Goal: Information Seeking & Learning: Learn about a topic

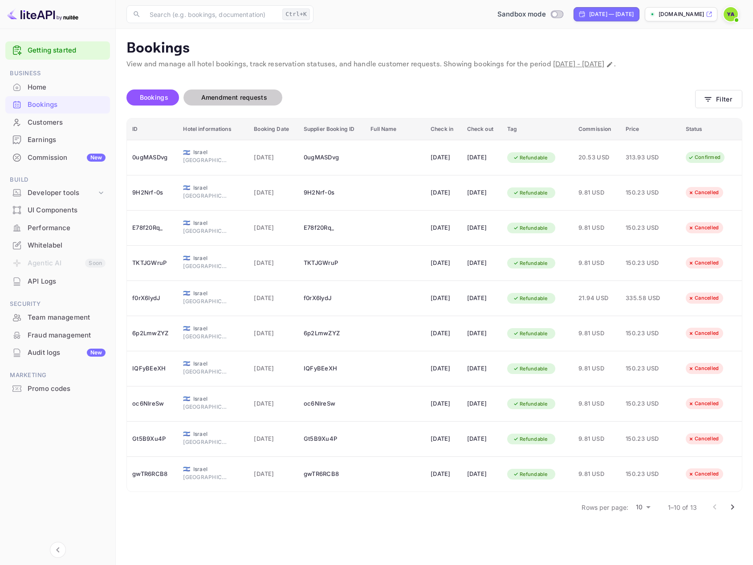
click at [252, 102] on span "Amendment requests" at bounding box center [234, 97] width 84 height 11
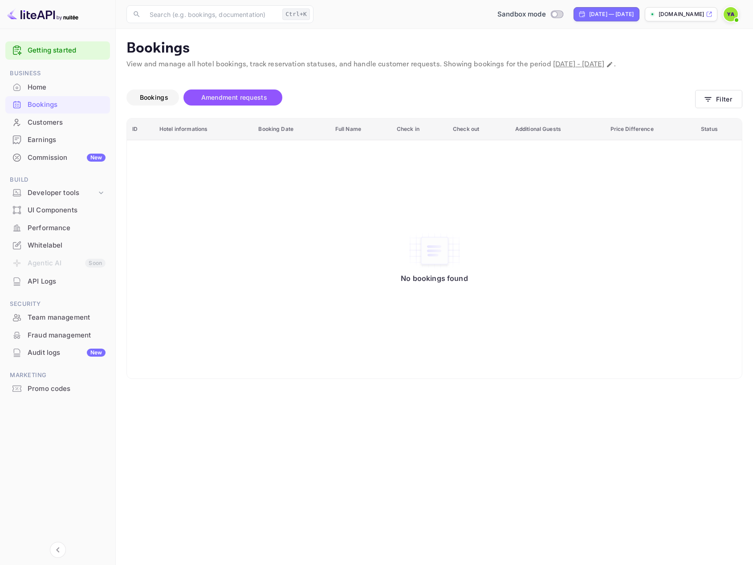
click at [139, 96] on span "Bookings" at bounding box center [153, 97] width 37 height 11
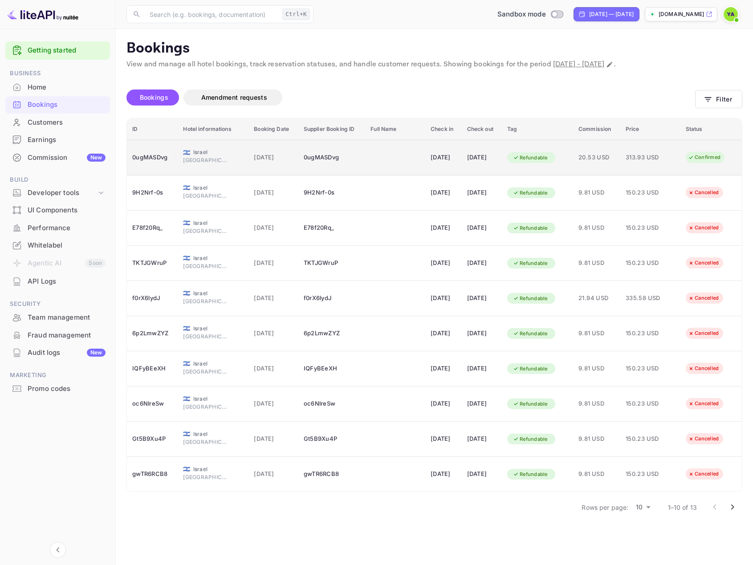
click at [164, 161] on div "0ugMASDvg" at bounding box center [152, 157] width 40 height 14
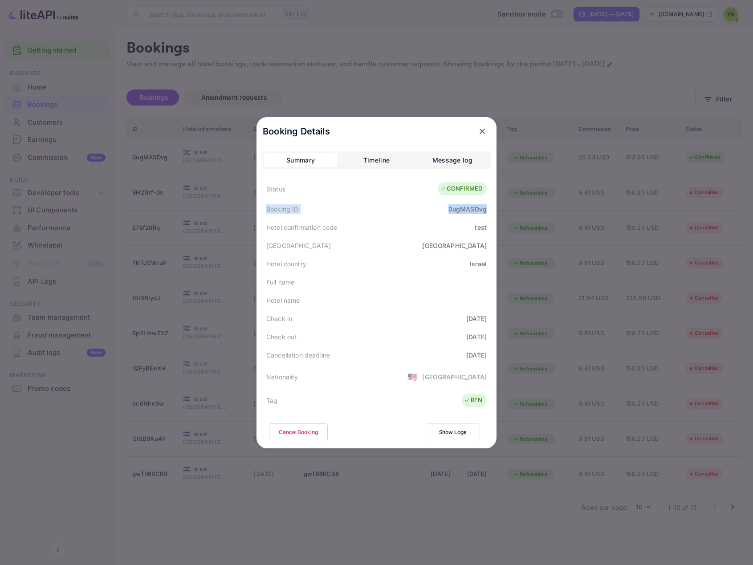
drag, startPoint x: 266, startPoint y: 209, endPoint x: 366, endPoint y: 208, distance: 99.7
click at [484, 211] on div "Booking ID 0ugMASDvg" at bounding box center [376, 209] width 229 height 18
copy div "Booking ID 0ugMASDvg"
drag, startPoint x: 481, startPoint y: 127, endPoint x: 405, endPoint y: 100, distance: 80.4
click at [405, 100] on div "Booking Details Summary Timeline Message log Status CONFIRMED Booking ID 0ugMAS…" at bounding box center [376, 282] width 268 height 565
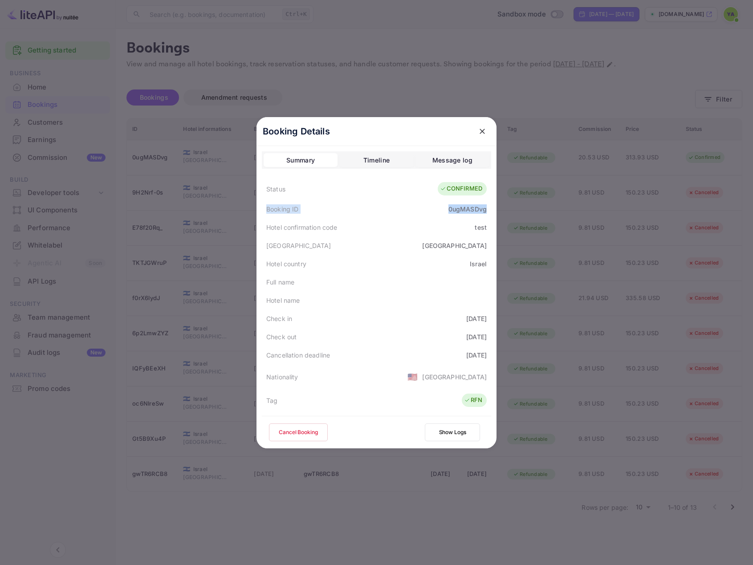
click at [457, 162] on div "Message log" at bounding box center [452, 160] width 40 height 11
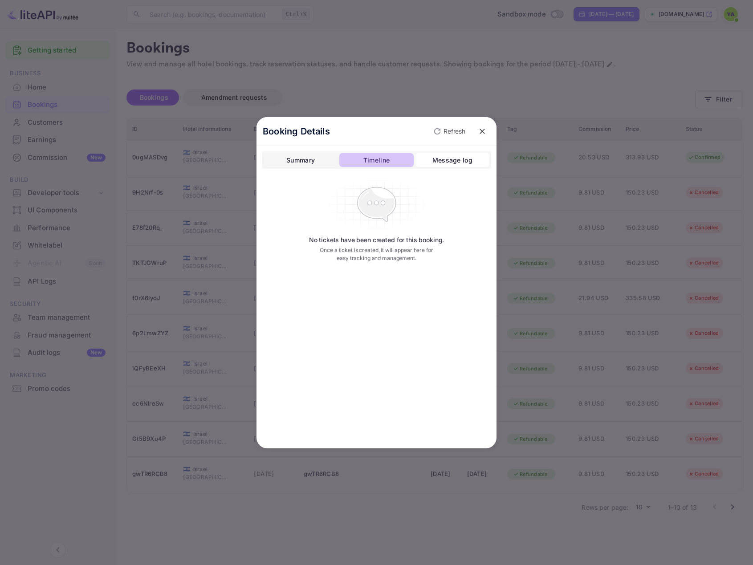
click at [382, 162] on div "Timeline" at bounding box center [376, 160] width 26 height 11
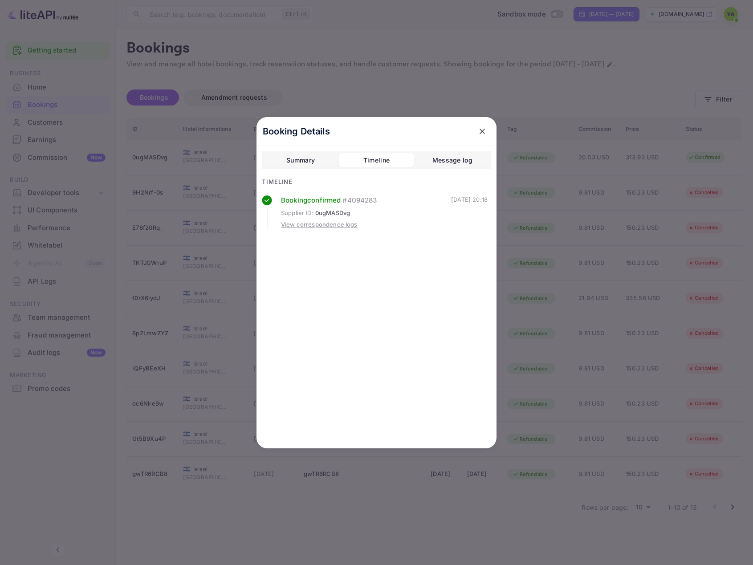
click at [319, 225] on div "View correspondence logs" at bounding box center [319, 224] width 77 height 9
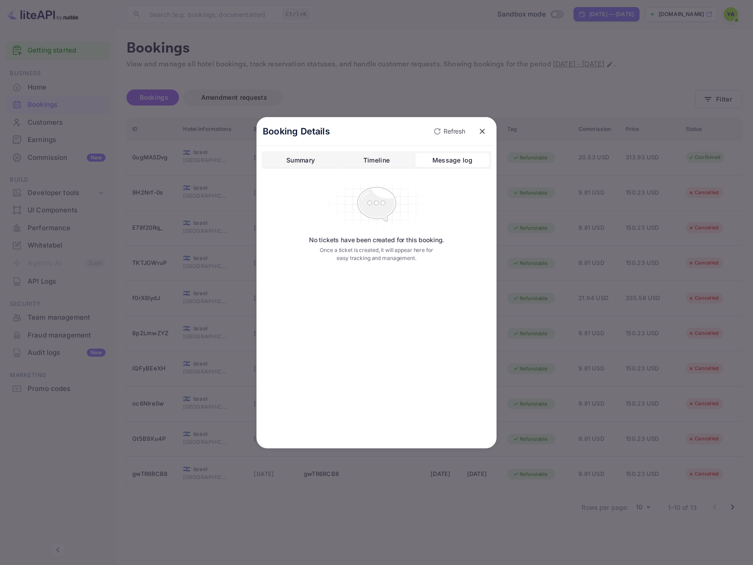
click at [301, 165] on div "Summary" at bounding box center [300, 160] width 28 height 11
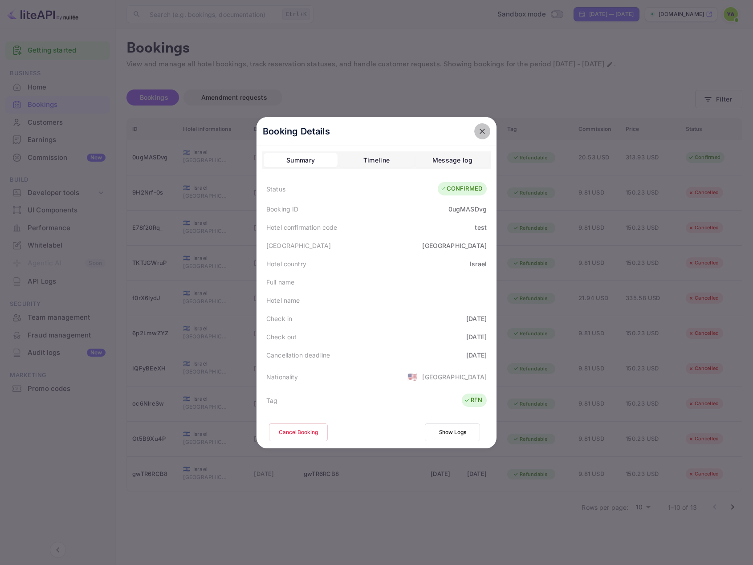
click at [478, 130] on icon "close" at bounding box center [482, 131] width 9 height 9
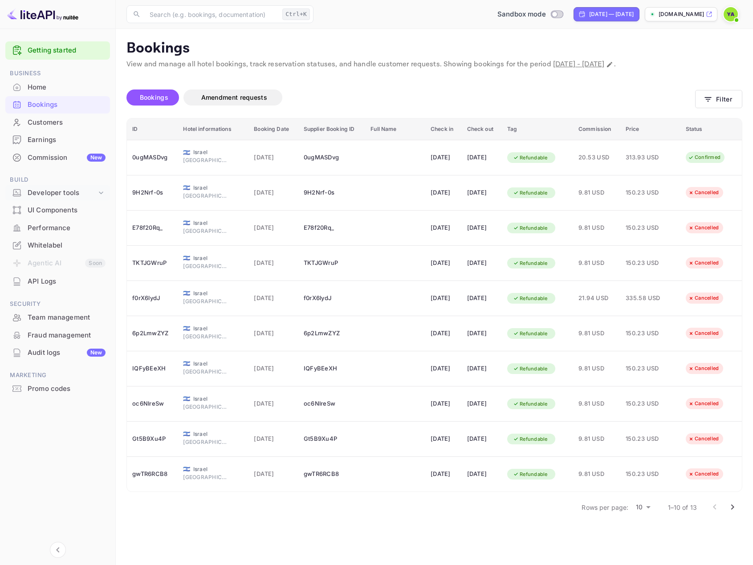
click at [60, 194] on div "Developer tools" at bounding box center [62, 193] width 69 height 10
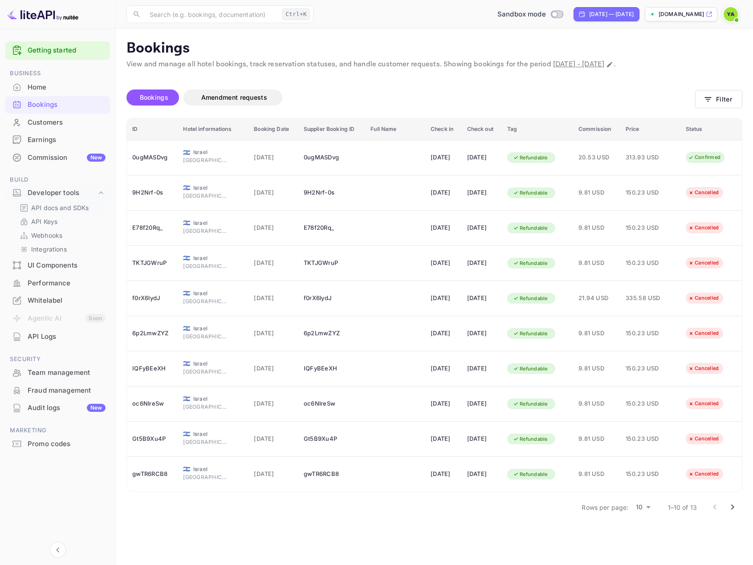
click at [55, 207] on p "API docs and SDKs" at bounding box center [60, 207] width 58 height 9
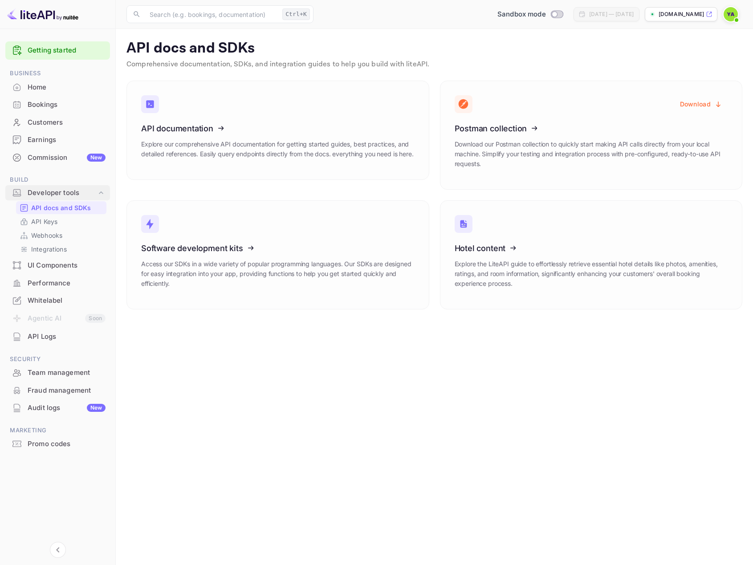
click at [51, 194] on div "Developer tools" at bounding box center [62, 193] width 69 height 10
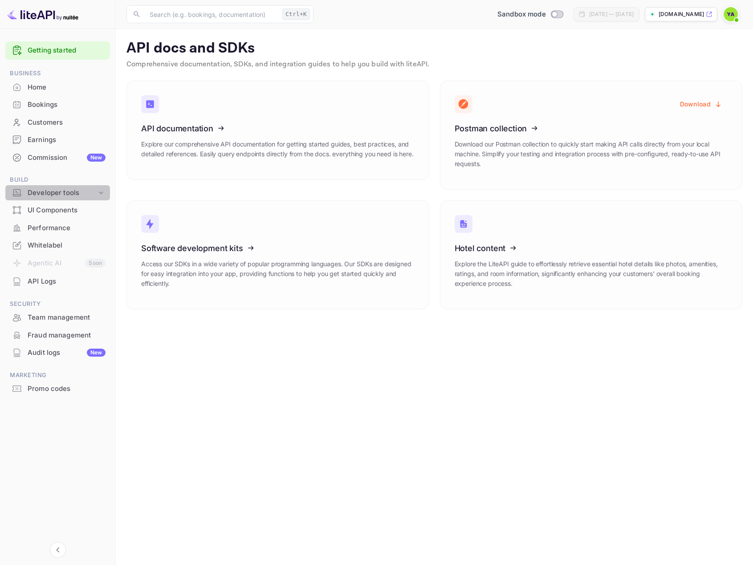
drag, startPoint x: 46, startPoint y: 186, endPoint x: 43, endPoint y: 197, distance: 11.0
click at [46, 188] on div "Developer tools" at bounding box center [57, 193] width 105 height 16
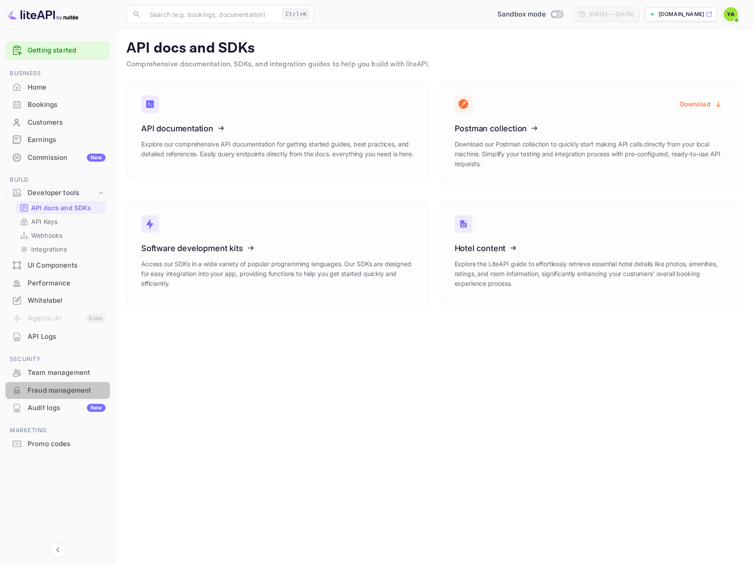
click at [59, 386] on div "Fraud management" at bounding box center [67, 390] width 78 height 10
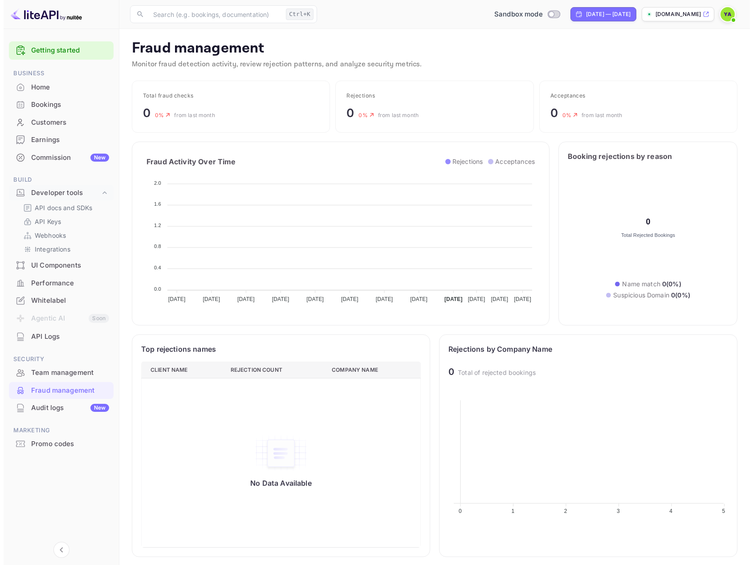
scroll to position [176, 273]
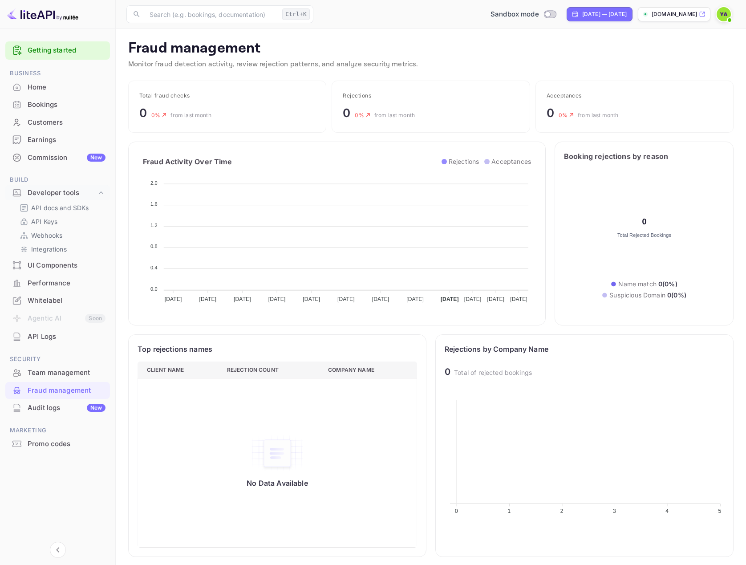
click at [62, 381] on li "Fraud management" at bounding box center [57, 390] width 105 height 18
click at [43, 410] on div "Audit logs New" at bounding box center [67, 408] width 78 height 10
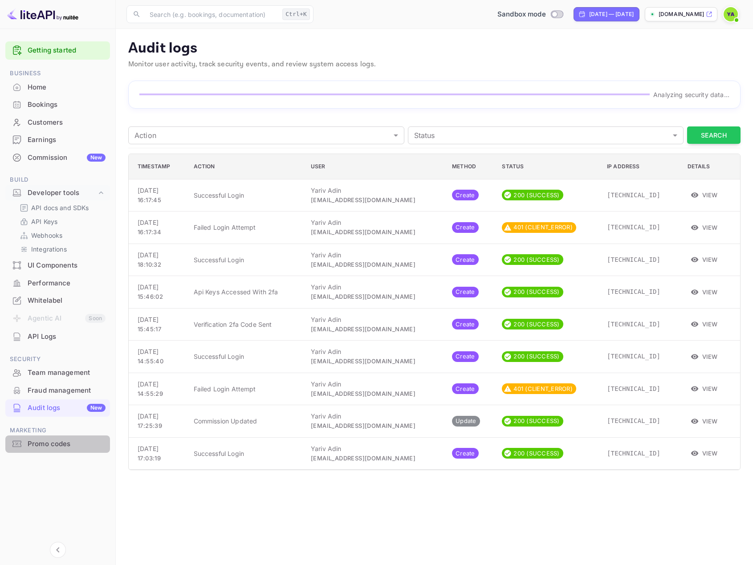
click at [38, 450] on div "Promo codes" at bounding box center [57, 443] width 105 height 17
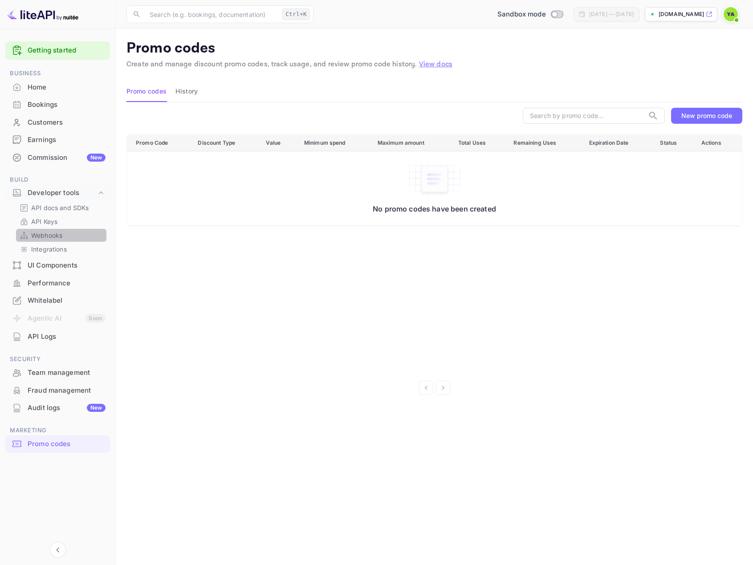
click at [47, 235] on p "Webhooks" at bounding box center [46, 235] width 31 height 9
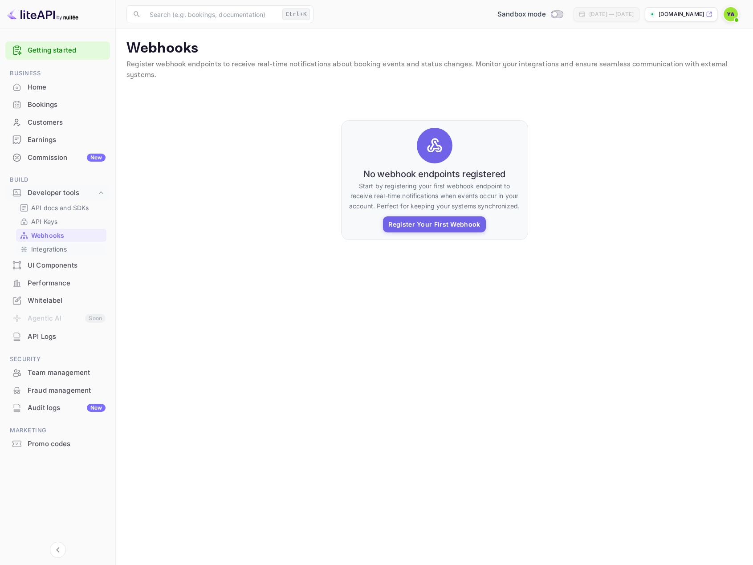
click at [57, 247] on p "Integrations" at bounding box center [49, 248] width 36 height 9
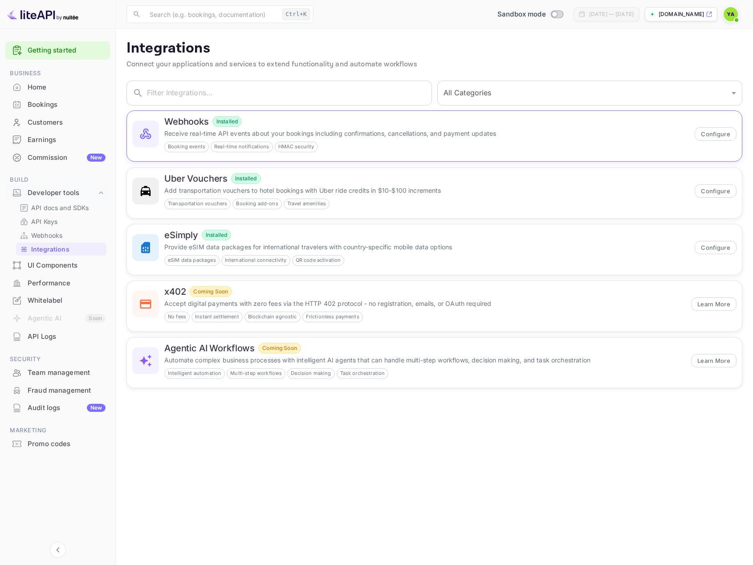
click at [391, 147] on div "Booking events Real-time notifications HMAC security" at bounding box center [426, 147] width 525 height 11
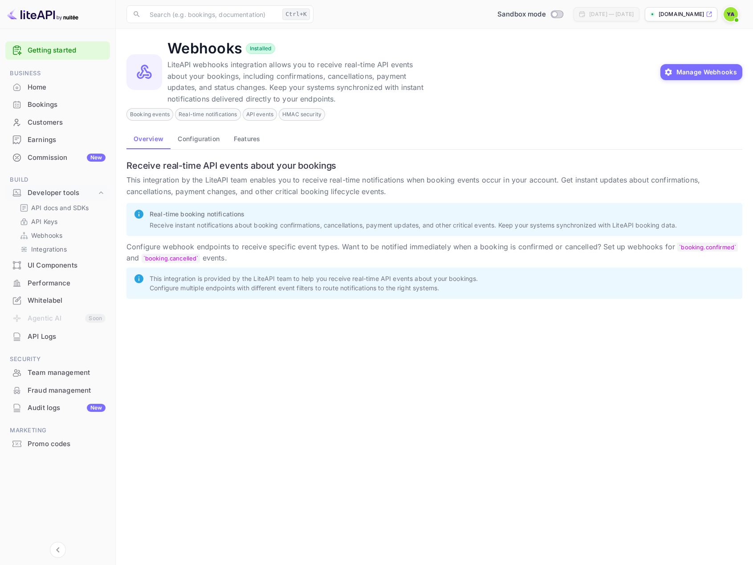
click at [189, 143] on button "Configuration" at bounding box center [198, 138] width 56 height 21
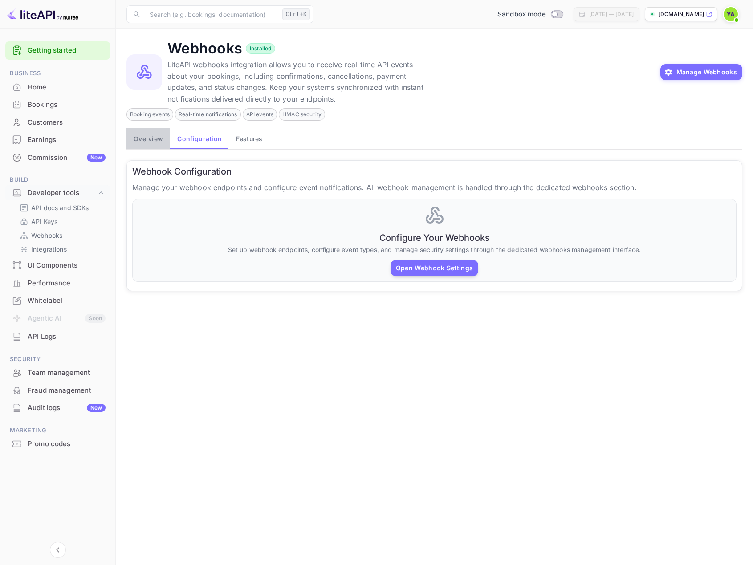
click at [154, 142] on button "Overview" at bounding box center [148, 138] width 44 height 21
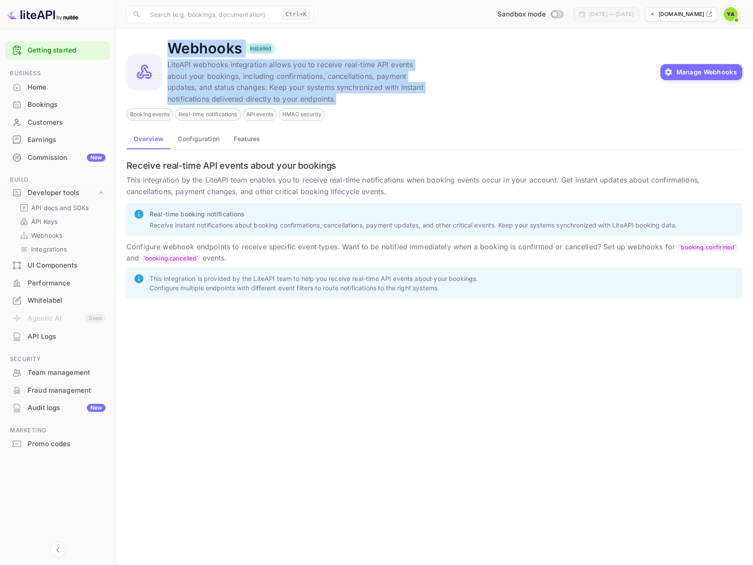
drag, startPoint x: 162, startPoint y: 41, endPoint x: 290, endPoint y: 102, distance: 141.1
click at [317, 98] on div "Webhooks Installed LiteAPI webhooks integration allows you to receive real-time…" at bounding box center [434, 72] width 616 height 65
copy div "Webhooks Installed LiteAPI webhooks integration allows you to receive real-time…"
click at [63, 207] on p "API docs and SDKs" at bounding box center [60, 207] width 58 height 9
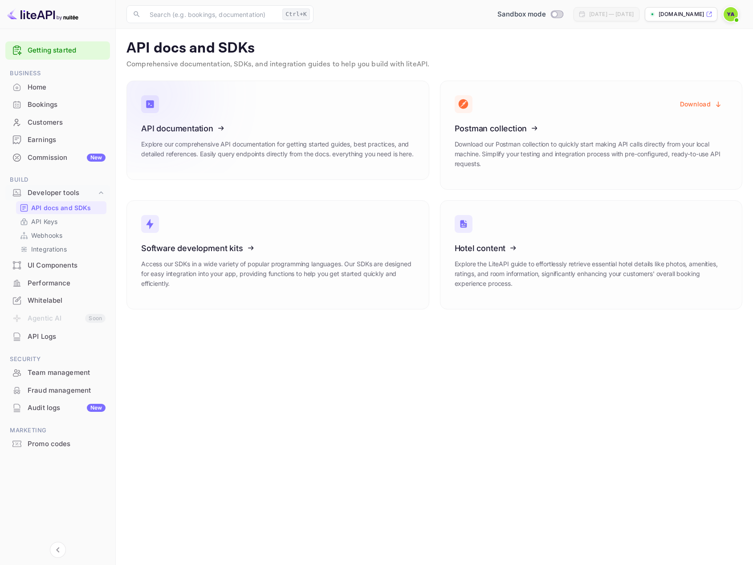
click at [202, 131] on icon at bounding box center [196, 127] width 138 height 92
